Goal: Information Seeking & Learning: Find specific page/section

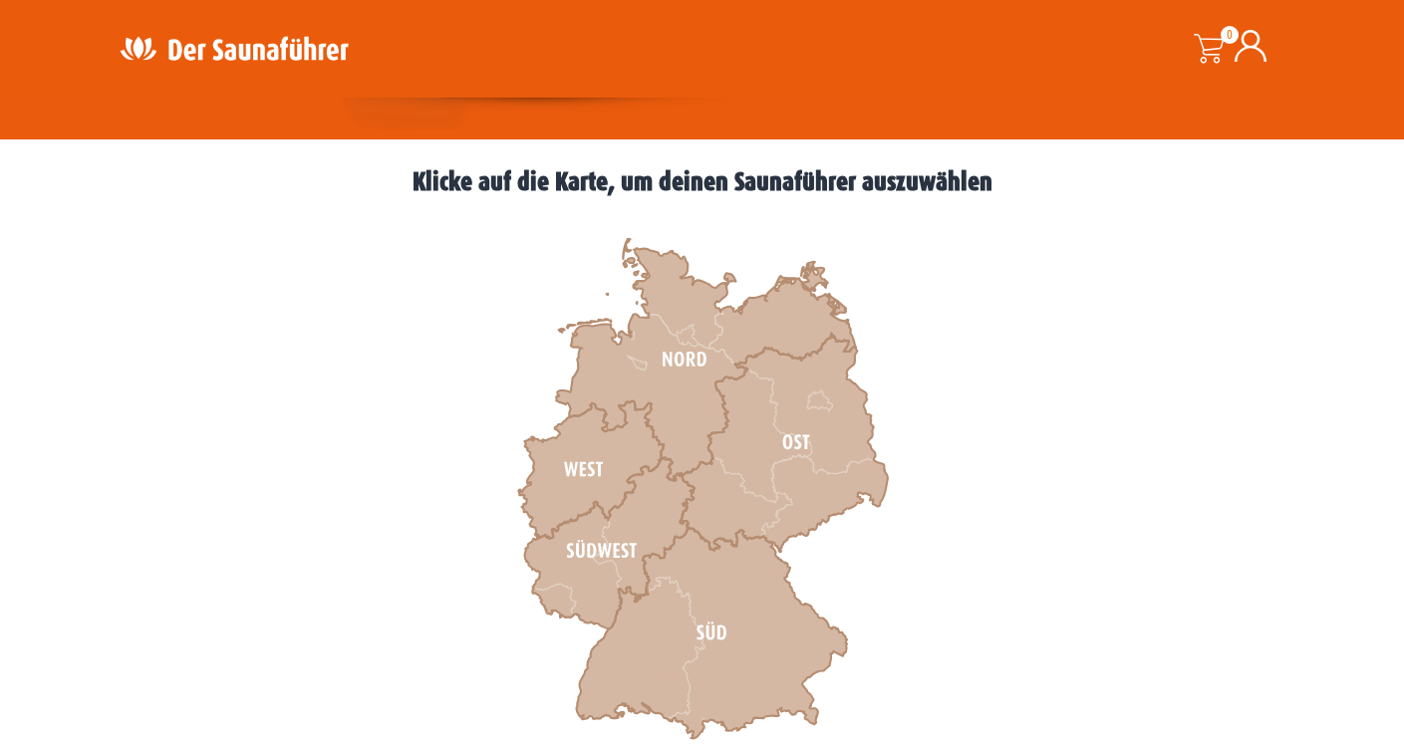
scroll to position [499, 0]
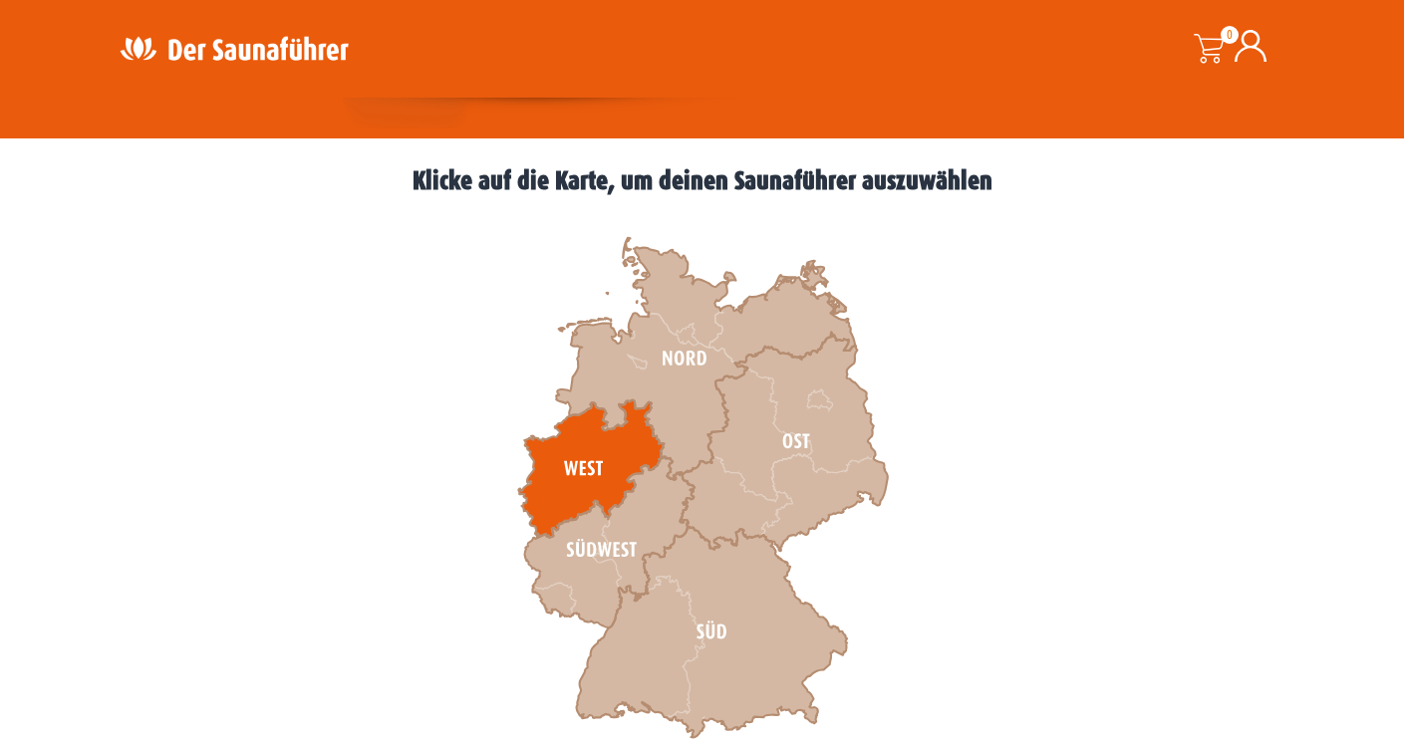
click at [597, 442] on icon at bounding box center [590, 468] width 145 height 137
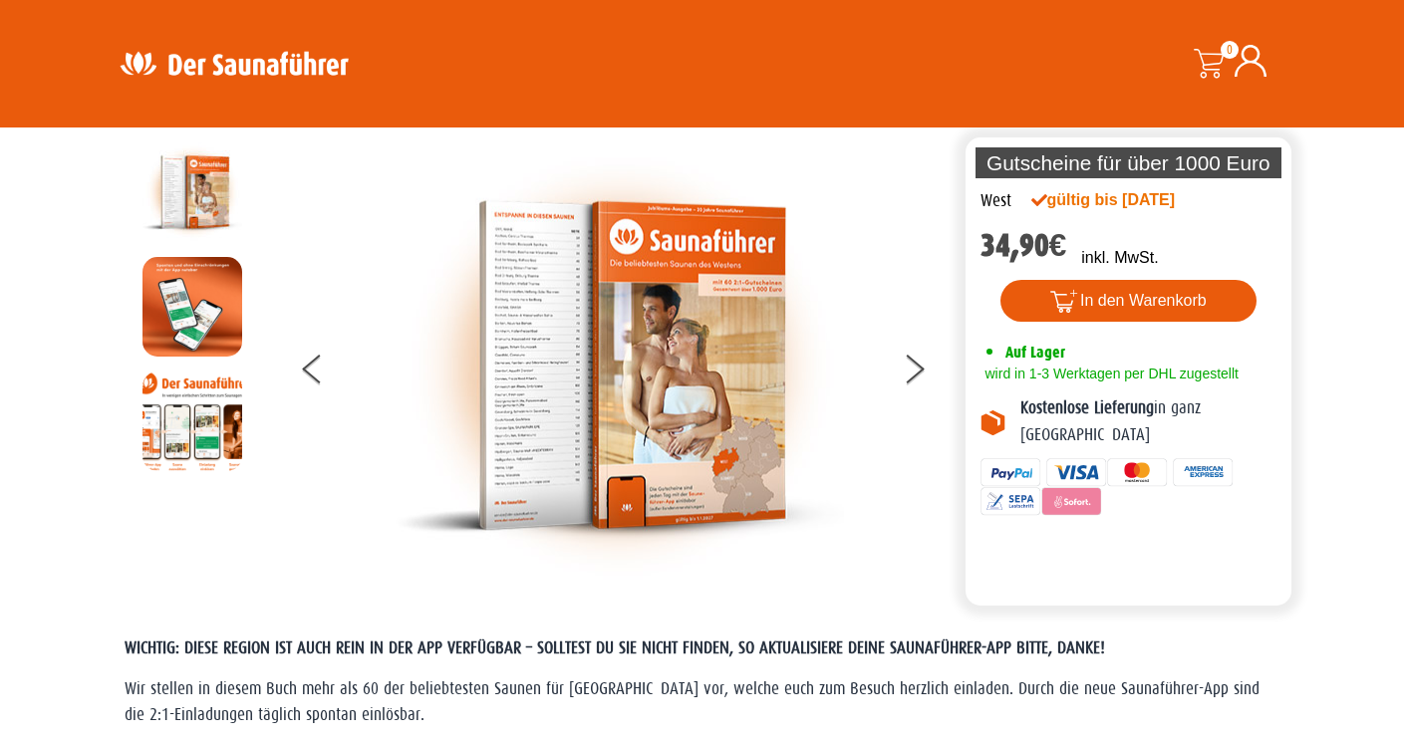
scroll to position [48, 0]
click at [202, 64] on img at bounding box center [234, 63] width 259 height 39
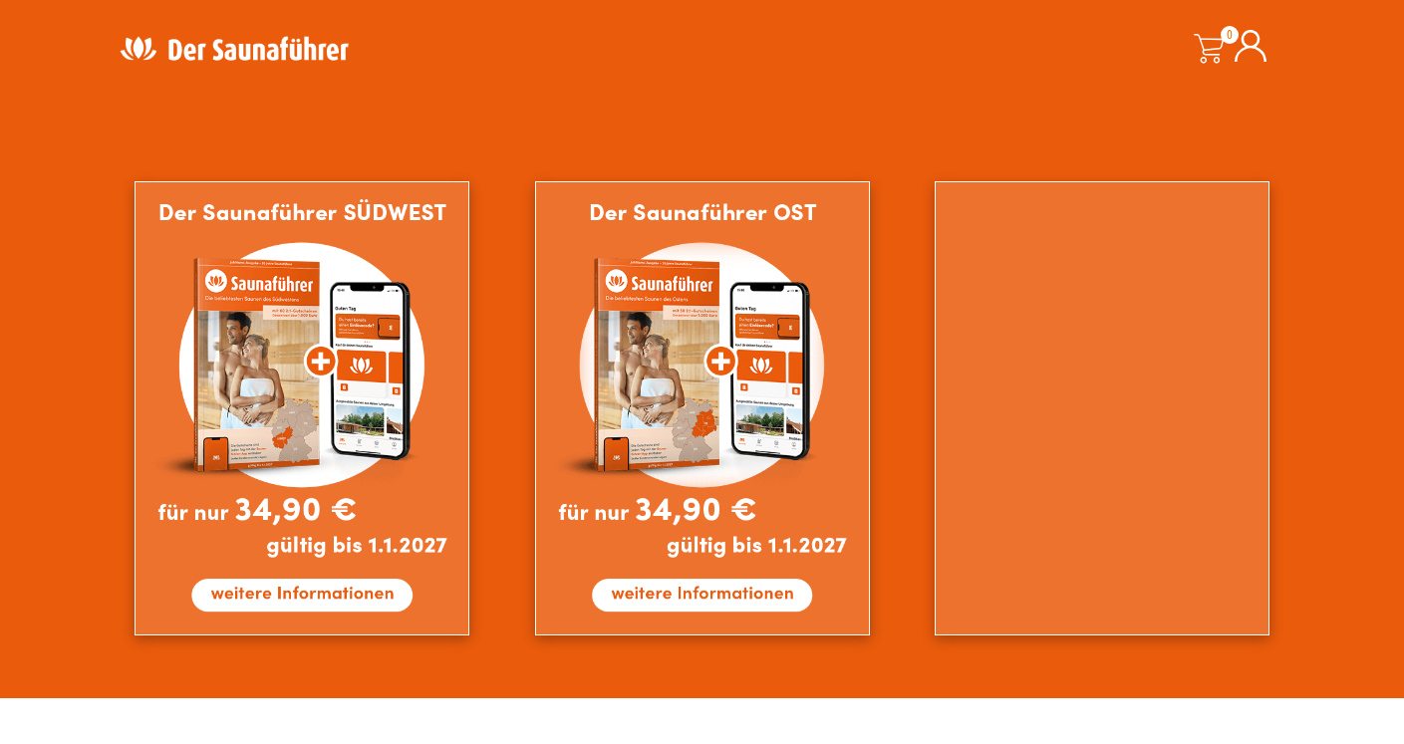
scroll to position [1748, 0]
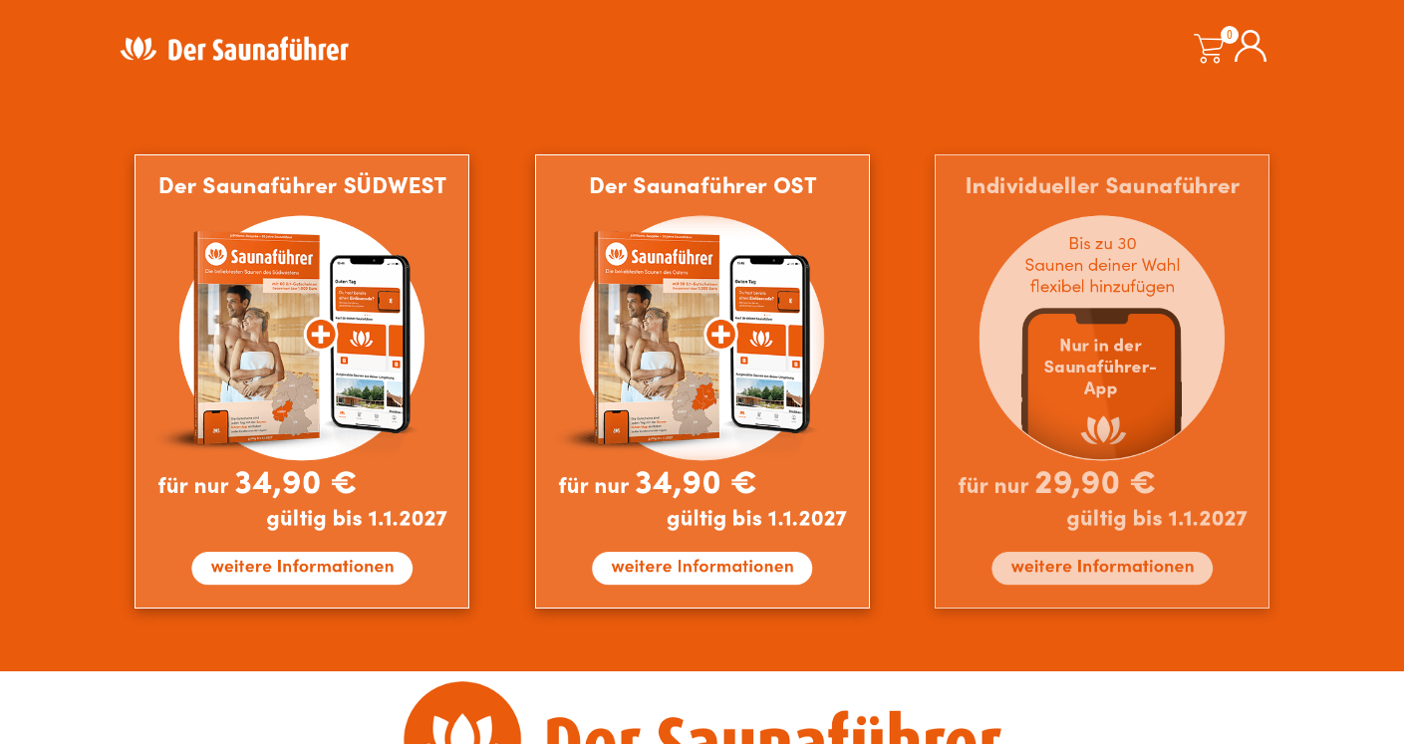
click at [1117, 356] on img at bounding box center [1101, 381] width 335 height 455
click at [1089, 580] on img at bounding box center [1101, 381] width 335 height 455
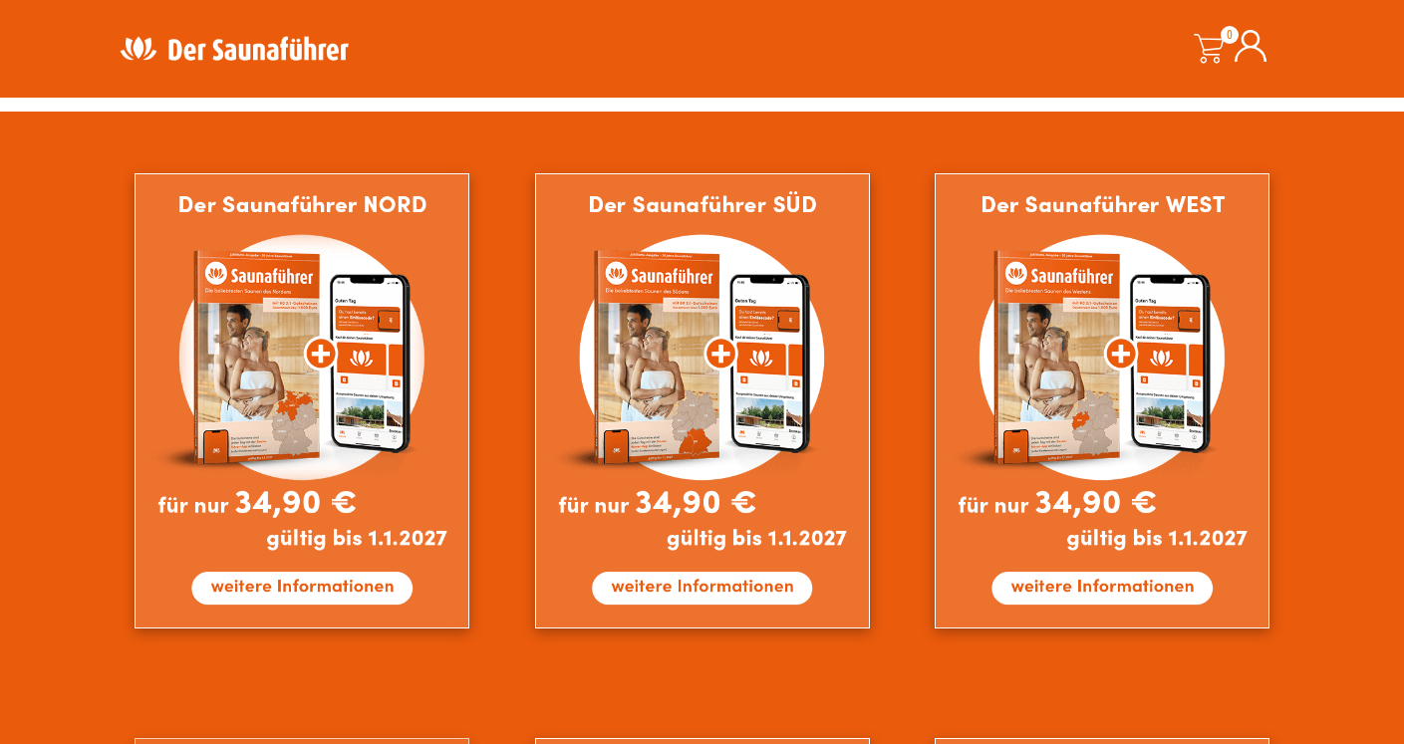
scroll to position [1218, 0]
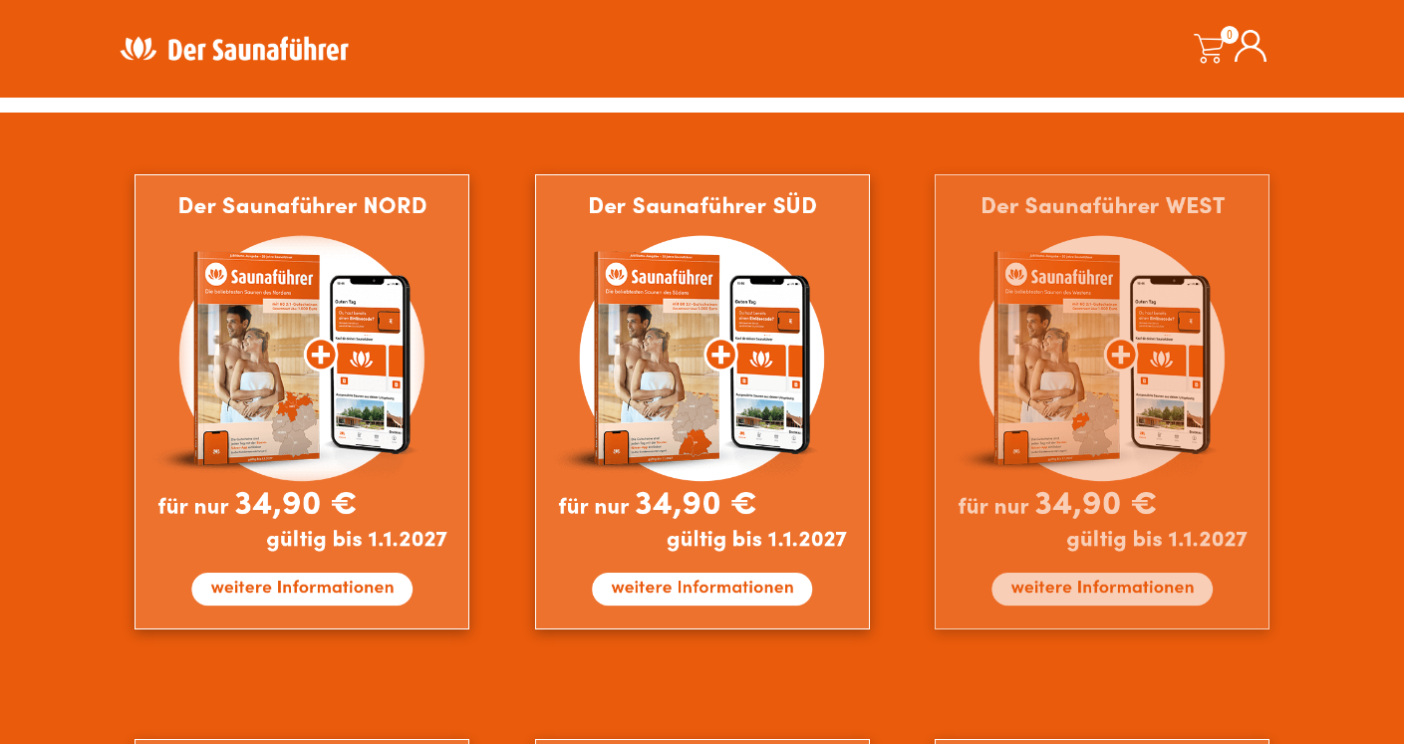
click at [1091, 364] on img at bounding box center [1101, 401] width 335 height 455
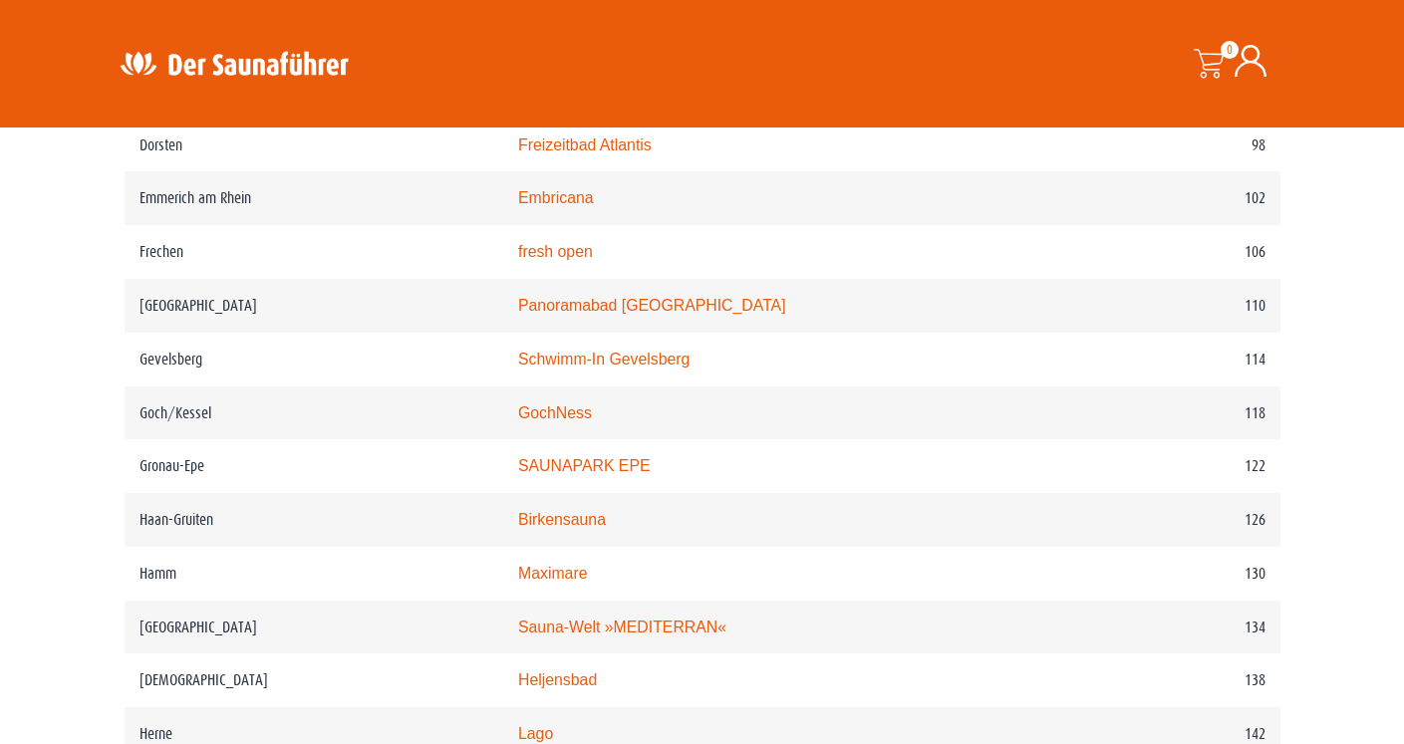
scroll to position [2085, 0]
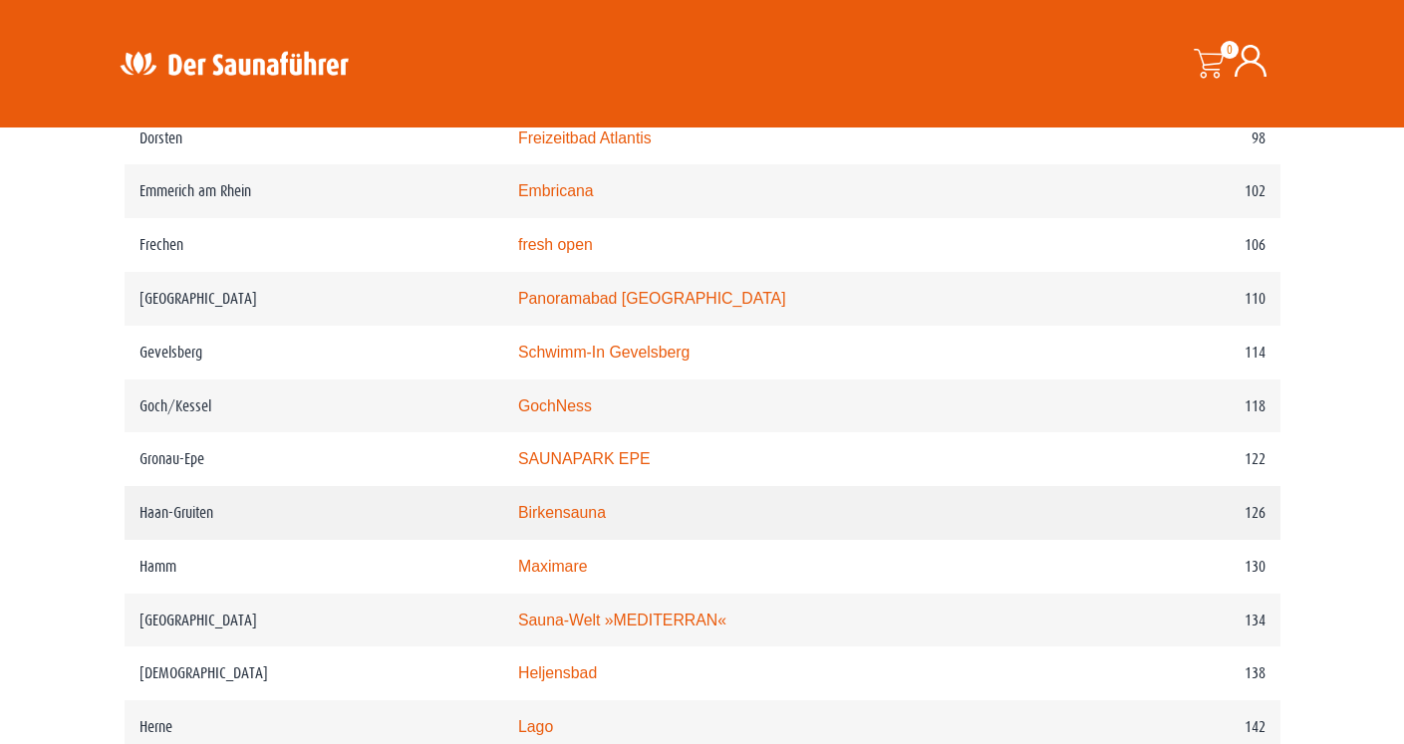
click at [591, 521] on link "Birkensauna" at bounding box center [562, 512] width 88 height 17
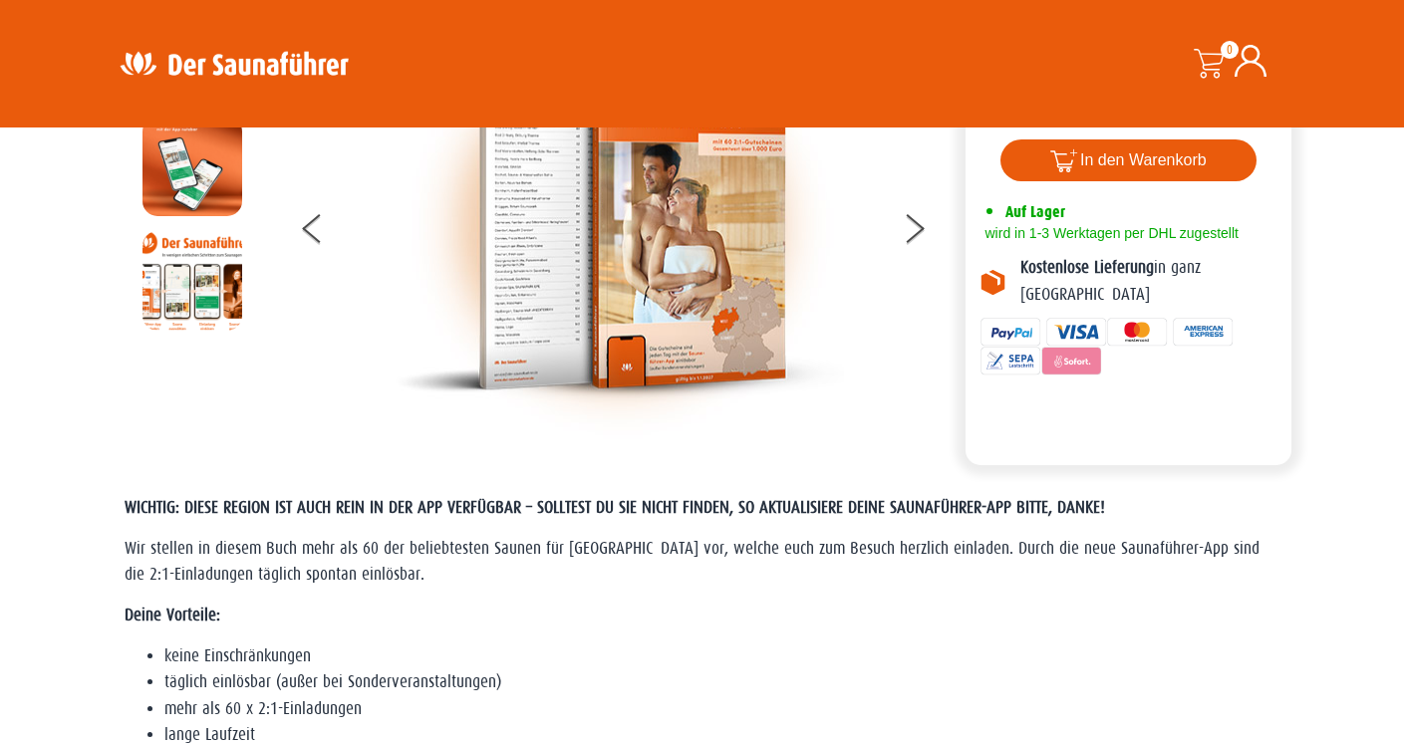
scroll to position [0, 0]
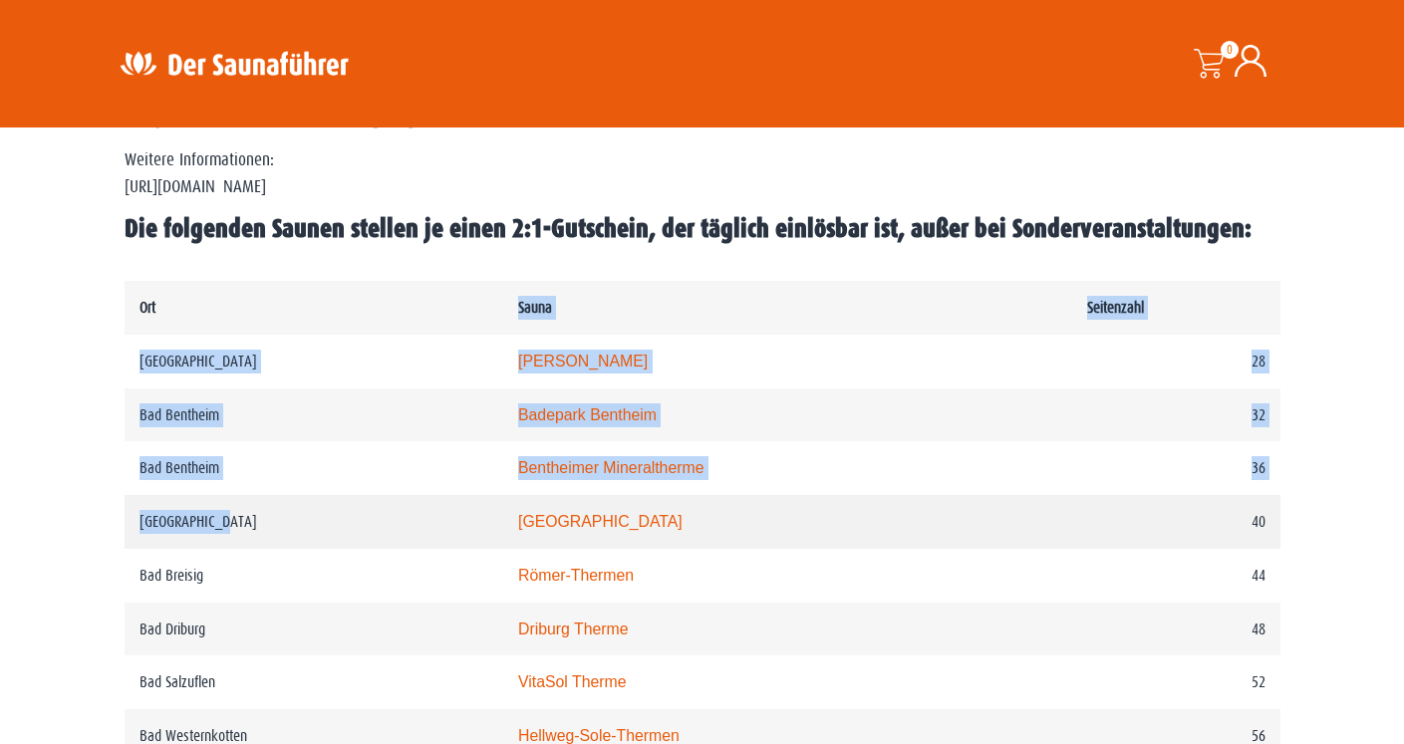
drag, startPoint x: 259, startPoint y: 333, endPoint x: 217, endPoint y: 579, distance: 249.6
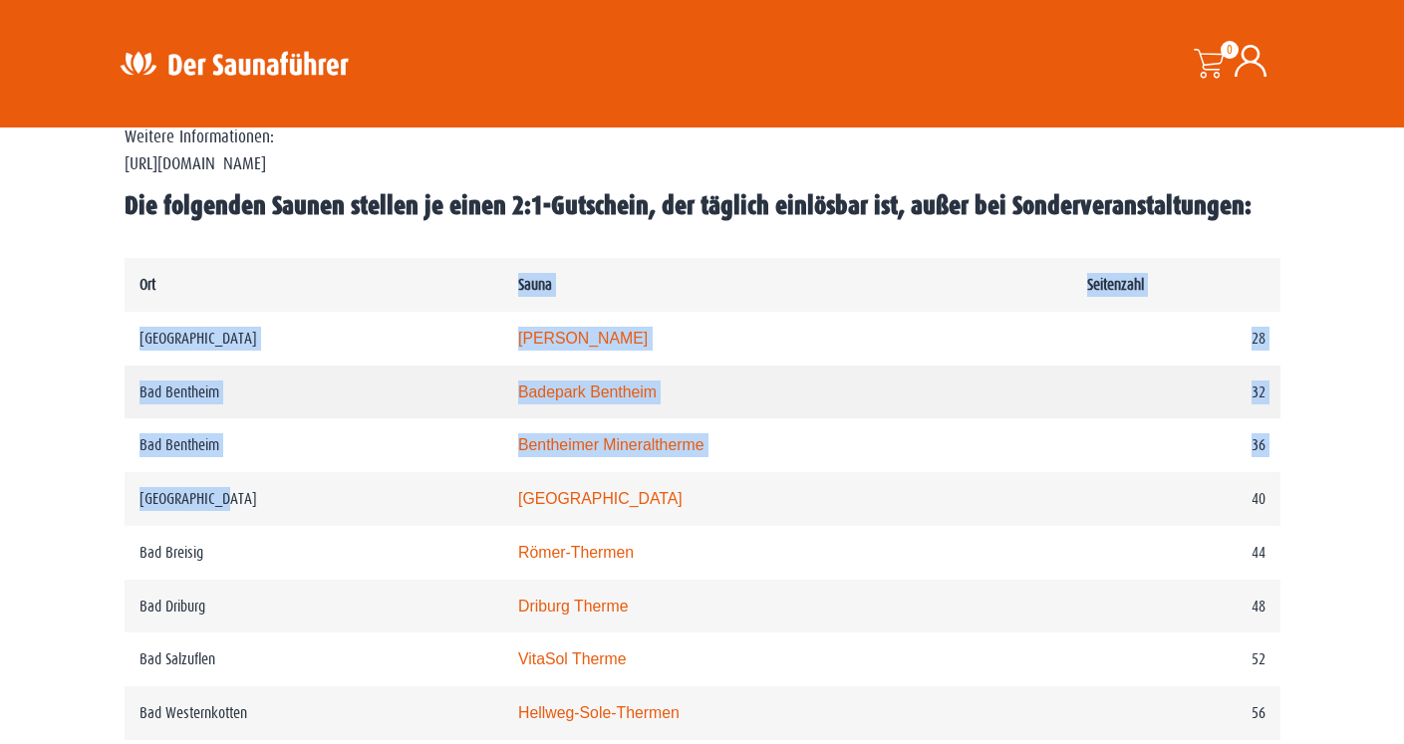
scroll to position [924, 0]
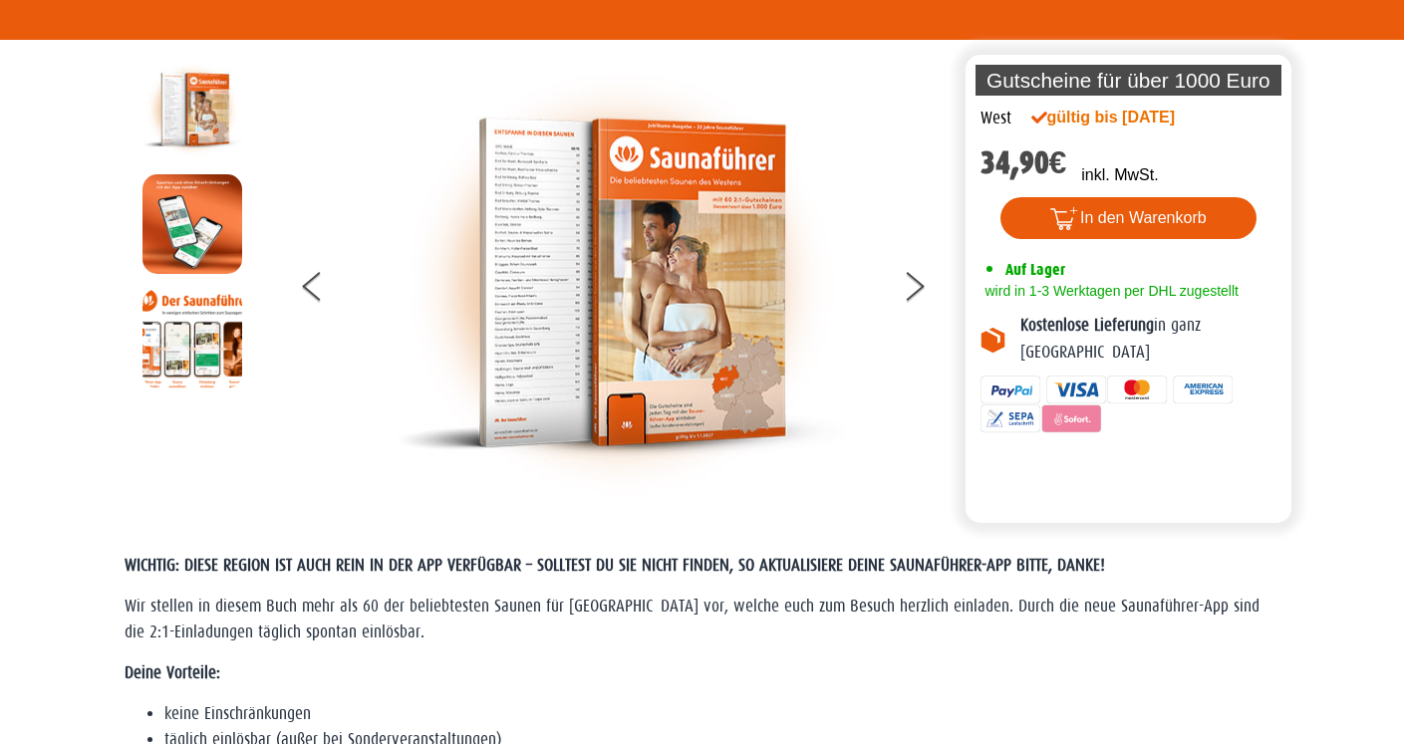
scroll to position [0, 0]
